Goal: Entertainment & Leisure: Consume media (video, audio)

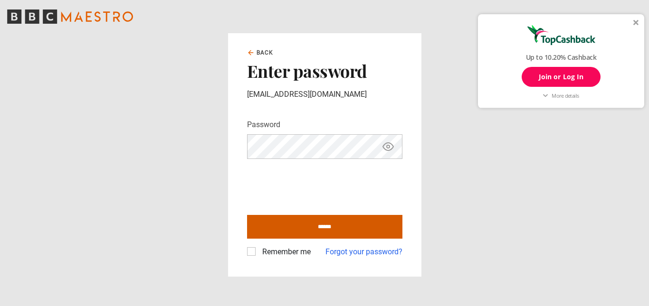
click at [314, 225] on input "******" at bounding box center [324, 227] width 155 height 24
type input "**********"
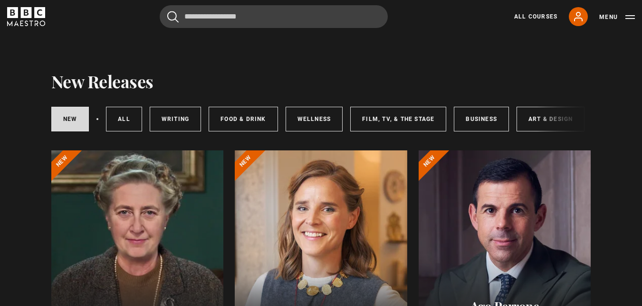
click at [539, 122] on div "New courses All courses Writing Food & Drink Wellness Film, TV, & The Stage Bus…" at bounding box center [321, 119] width 540 height 32
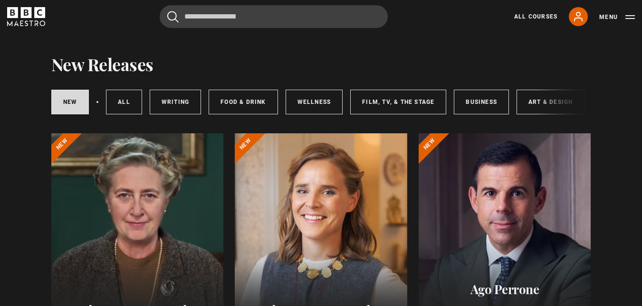
scroll to position [19, 0]
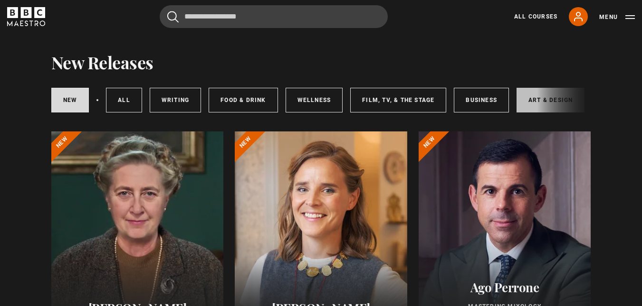
click at [523, 100] on link "Art & Design" at bounding box center [550, 100] width 68 height 25
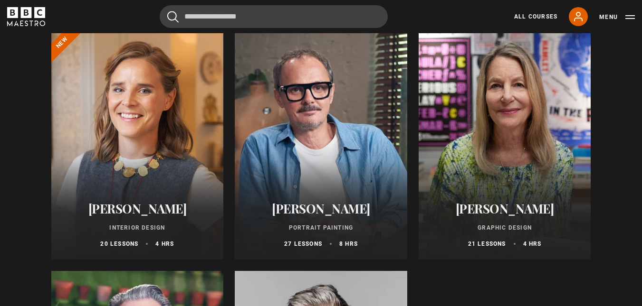
scroll to position [121, 0]
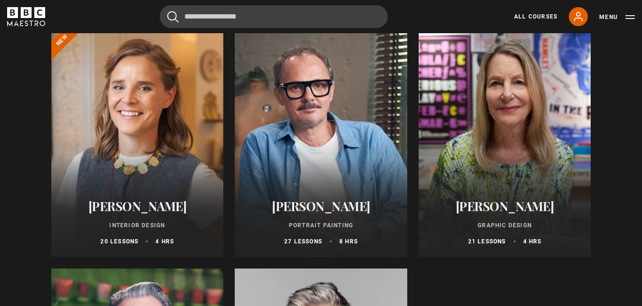
click at [329, 174] on div at bounding box center [321, 143] width 172 height 228
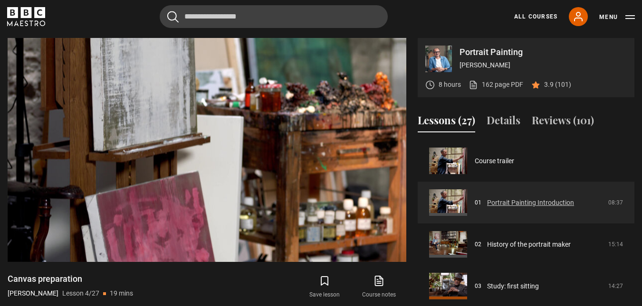
click at [513, 200] on link "Portrait Painting Introduction" at bounding box center [530, 203] width 87 height 10
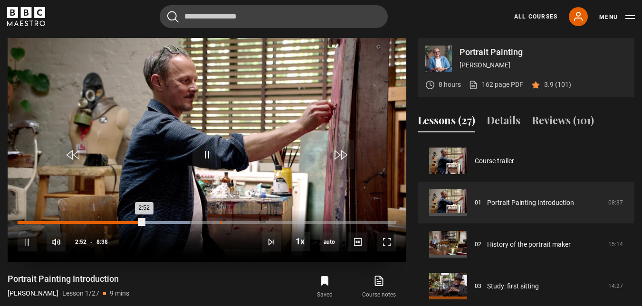
click at [221, 223] on div "4:37" at bounding box center [220, 222] width 1 height 3
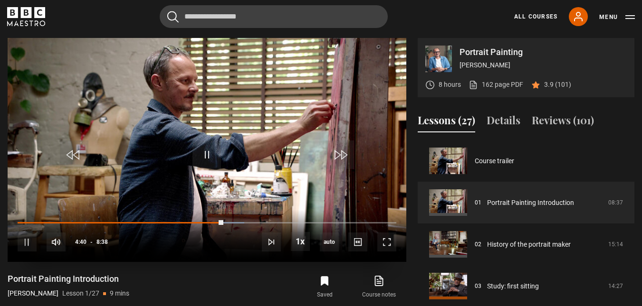
click at [343, 221] on div "10s Skip Back 10 seconds Pause 10s Skip Forward 10 seconds Loaded : 59.85% 4:42…" at bounding box center [207, 236] width 399 height 53
click at [343, 221] on div "10s Skip Back 10 seconds Pause 10s Skip Forward 10 seconds Loaded : 65.64% 4:42…" at bounding box center [207, 236] width 399 height 53
click at [345, 155] on span "Video Player" at bounding box center [339, 155] width 29 height 29
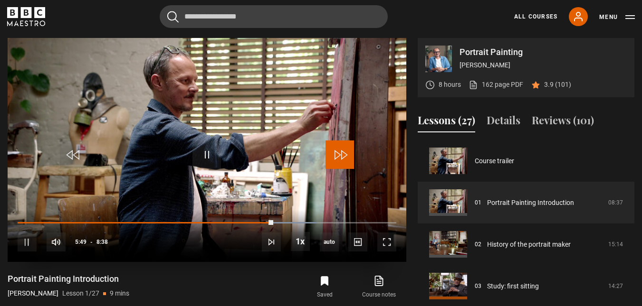
click at [345, 155] on span "Video Player" at bounding box center [339, 155] width 29 height 29
click at [349, 160] on span "Video Player" at bounding box center [339, 155] width 29 height 29
click at [349, 159] on span "Video Player" at bounding box center [339, 155] width 29 height 29
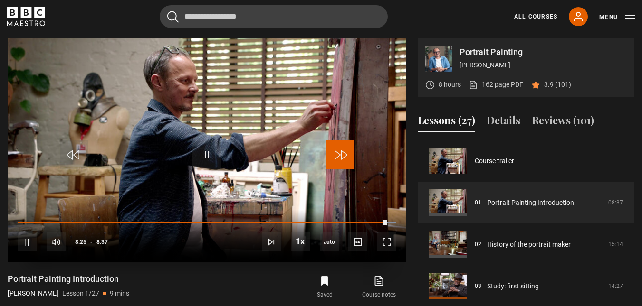
click at [345, 158] on span "Video Player" at bounding box center [339, 155] width 29 height 29
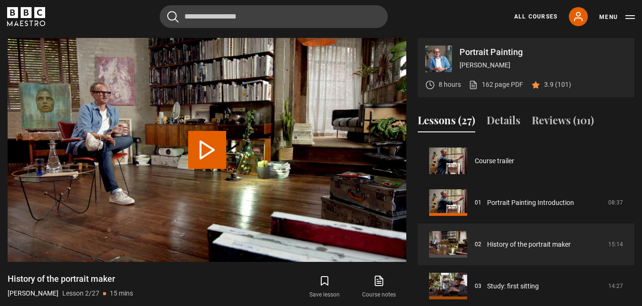
scroll to position [42, 0]
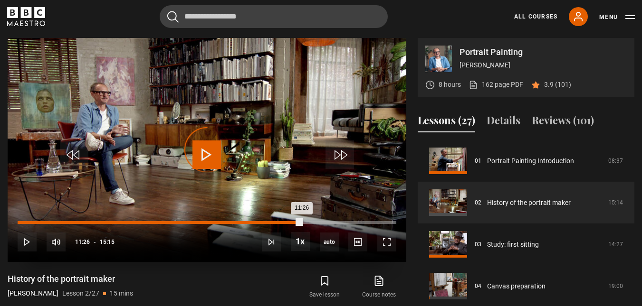
click at [302, 222] on div "Loaded : 6.01% 11:26 11:26" at bounding box center [207, 222] width 379 height 3
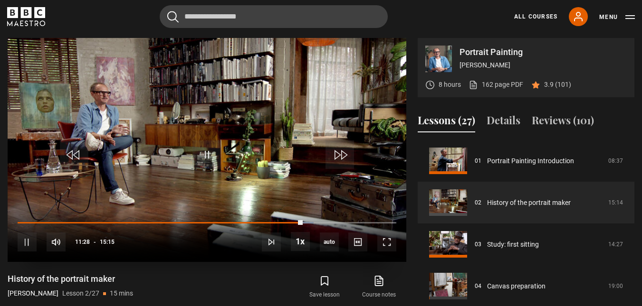
click at [350, 221] on div "10s Skip Back 10 seconds Pause 10s Skip Forward 10 seconds Loaded : 78.14% 11:2…" at bounding box center [207, 236] width 399 height 53
click at [335, 160] on span "Video Player" at bounding box center [339, 155] width 29 height 29
click at [336, 159] on span "Video Player" at bounding box center [339, 155] width 29 height 29
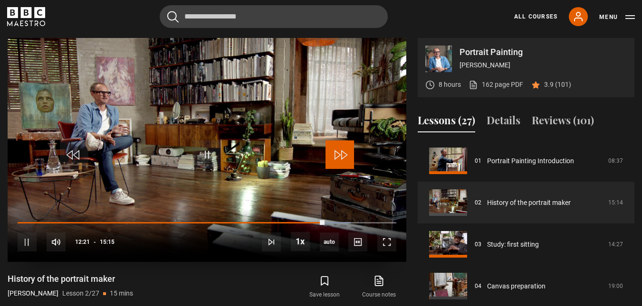
click at [336, 159] on span "Video Player" at bounding box center [339, 155] width 29 height 29
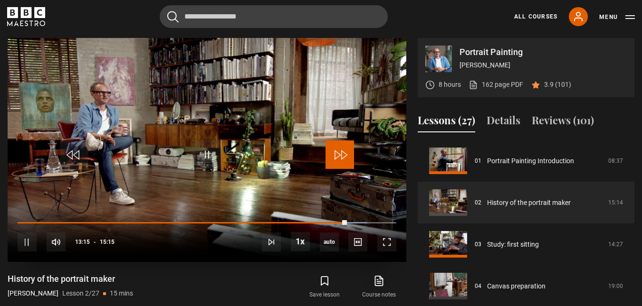
click at [336, 159] on span "Video Player" at bounding box center [339, 155] width 29 height 29
click at [346, 158] on span "Video Player" at bounding box center [339, 155] width 29 height 29
click at [342, 148] on span "Video Player" at bounding box center [339, 155] width 29 height 29
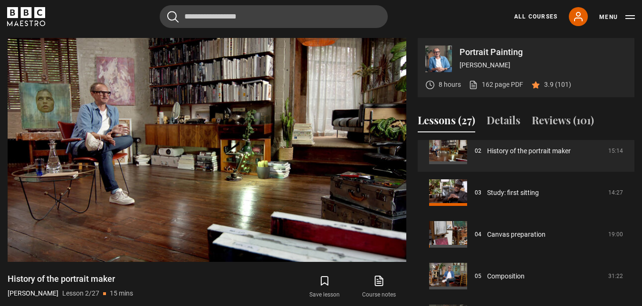
scroll to position [116, 0]
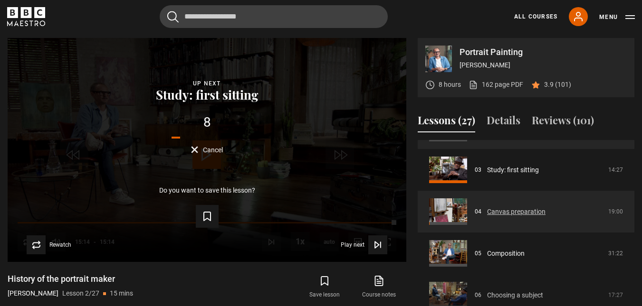
click at [496, 207] on link "Canvas preparation" at bounding box center [516, 212] width 58 height 10
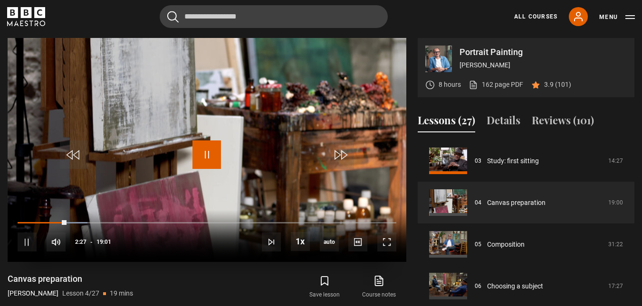
click at [206, 152] on span "Video Player" at bounding box center [206, 155] width 29 height 29
